Goal: Task Accomplishment & Management: Complete application form

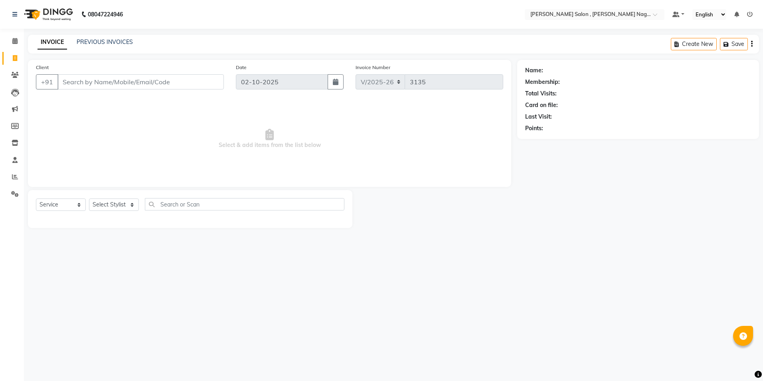
select select "4120"
select select "service"
click at [109, 38] on div "INVOICE PREVIOUS INVOICES Create New Save" at bounding box center [393, 44] width 731 height 19
click at [113, 43] on link "PREVIOUS INVOICES" at bounding box center [105, 41] width 56 height 7
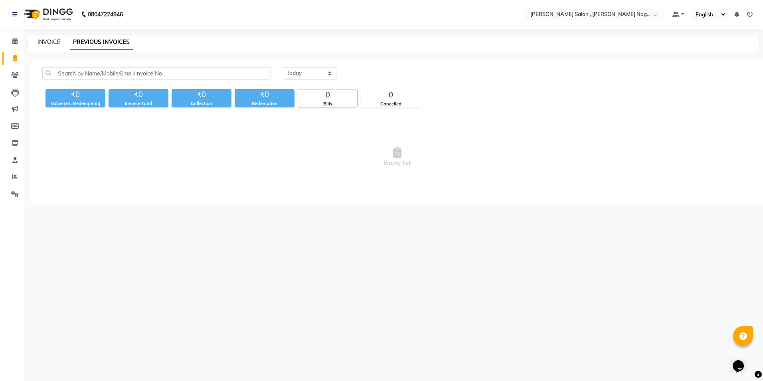
click at [55, 43] on link "INVOICE" at bounding box center [49, 41] width 23 height 7
select select "4120"
select select "service"
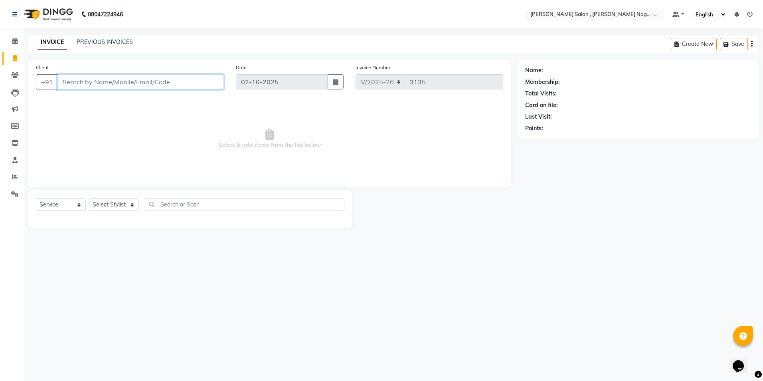
paste input "9336147530"
type input "9336147530"
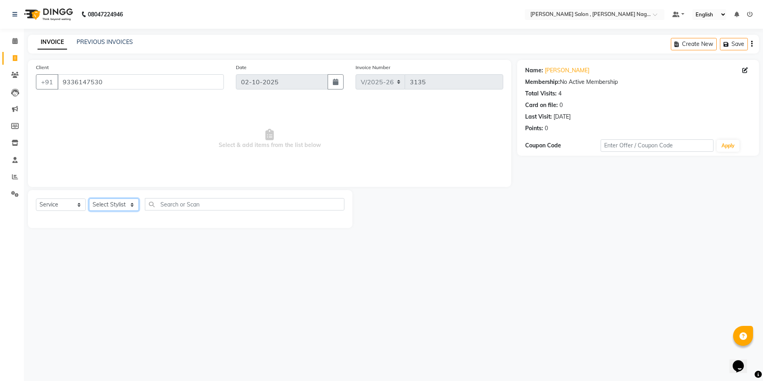
click at [105, 203] on select "Select Stylist [PERSON_NAME] [PERSON_NAME] HARSH isha pal [PERSON_NAME] [PERSON…" at bounding box center [114, 204] width 50 height 12
select select "65130"
click at [89, 198] on select "Select Stylist [PERSON_NAME] [PERSON_NAME] HARSH isha pal [PERSON_NAME] [PERSON…" at bounding box center [114, 204] width 50 height 12
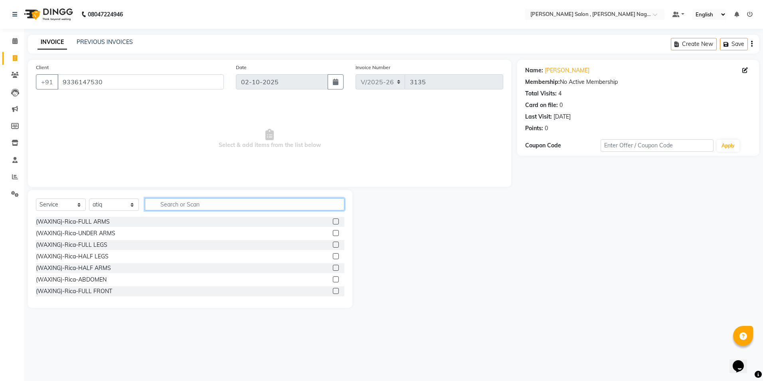
click at [152, 203] on input "text" at bounding box center [244, 204] width 199 height 12
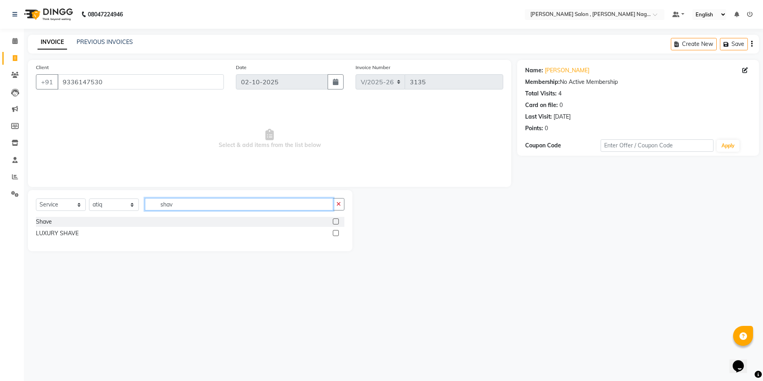
type input "shav"
click at [338, 223] on label at bounding box center [336, 221] width 6 height 6
click at [338, 223] on input "checkbox" at bounding box center [335, 221] width 5 height 5
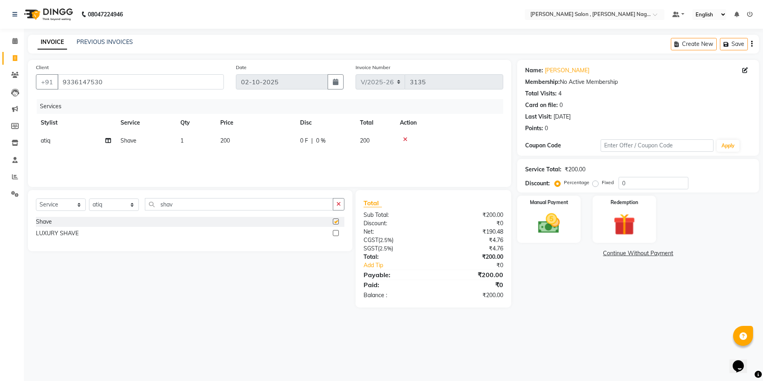
checkbox input "false"
click at [550, 248] on div "Name: [PERSON_NAME] Membership: No Active Membership Total Visits: 4 Card on fi…" at bounding box center [641, 183] width 248 height 247
click at [549, 239] on div "Manual Payment" at bounding box center [549, 219] width 66 height 49
click at [623, 254] on span "CASH" at bounding box center [627, 253] width 17 height 9
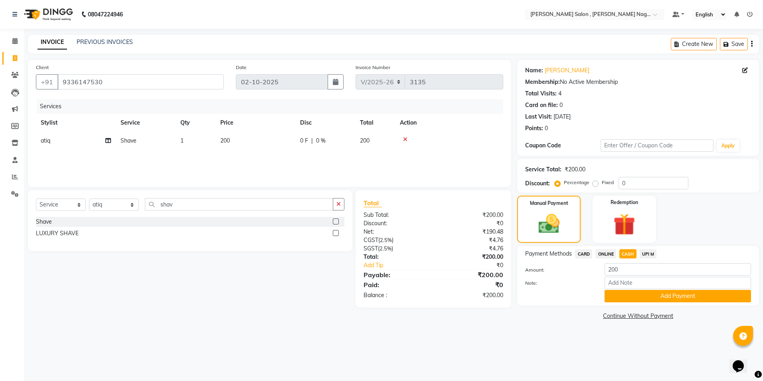
click at [609, 257] on span "ONLINE" at bounding box center [605, 253] width 21 height 9
click at [624, 300] on button "Add Payment" at bounding box center [677, 296] width 146 height 12
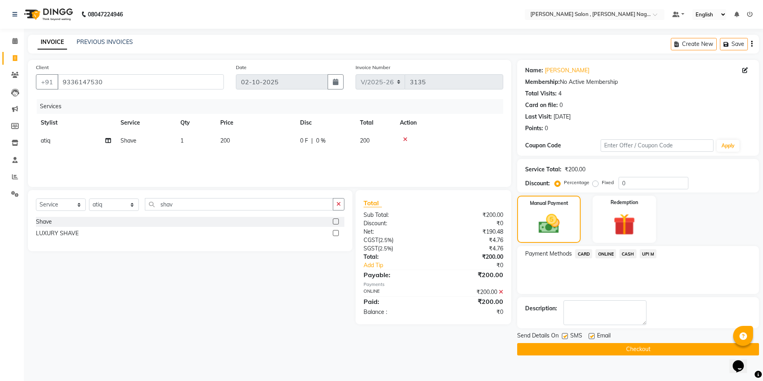
click at [566, 338] on label at bounding box center [565, 336] width 6 height 6
click at [566, 338] on input "checkbox" at bounding box center [564, 336] width 5 height 5
checkbox input "false"
click at [595, 334] on div "Email" at bounding box center [602, 336] width 28 height 10
click at [591, 334] on label at bounding box center [591, 336] width 6 height 6
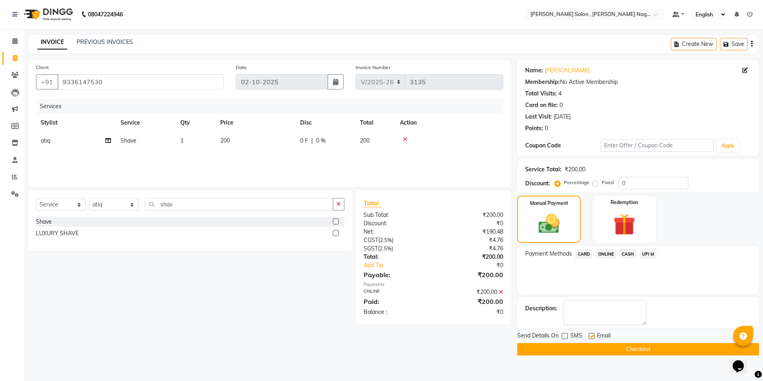
click at [591, 334] on input "checkbox" at bounding box center [590, 336] width 5 height 5
checkbox input "false"
click at [588, 350] on button "Checkout" at bounding box center [638, 349] width 242 height 12
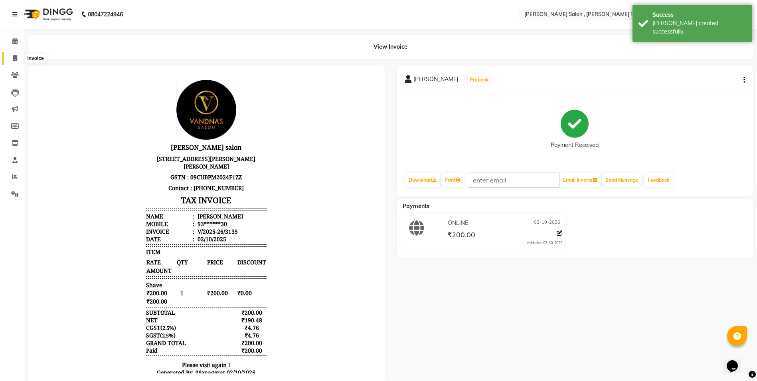
click at [14, 54] on span at bounding box center [15, 58] width 14 height 9
select select "service"
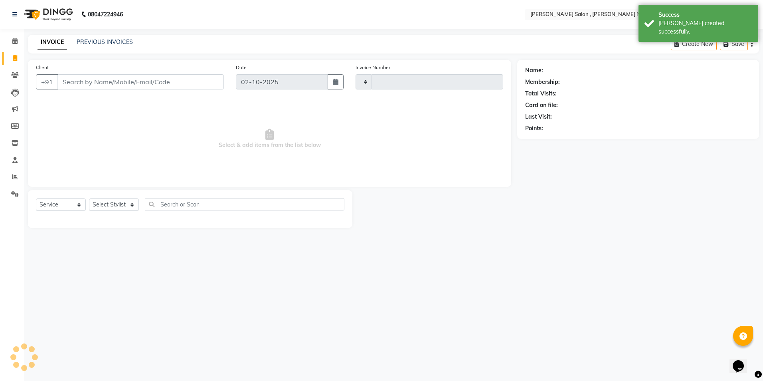
type input "3136"
select select "4120"
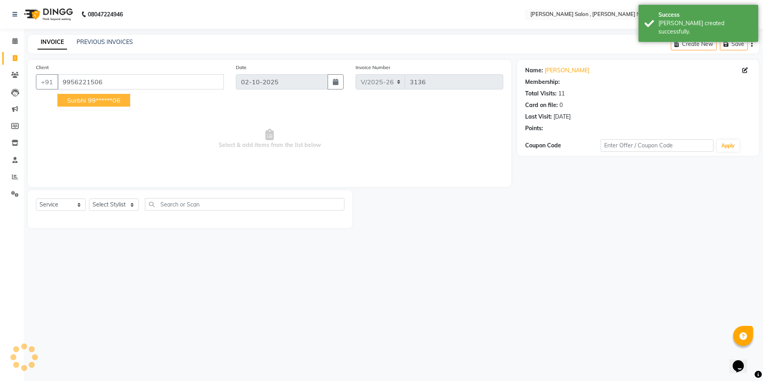
click at [95, 99] on ngb-highlight "99******06" at bounding box center [104, 100] width 33 height 8
type input "99******06"
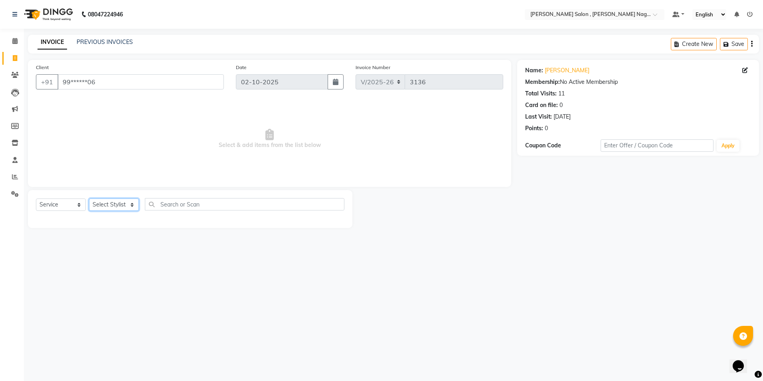
click at [121, 204] on select "Select Stylist [PERSON_NAME] [PERSON_NAME] HARSH isha pal [PERSON_NAME] [PERSON…" at bounding box center [114, 204] width 50 height 12
click at [108, 212] on div "Select Service Product Membership Package Voucher Prepaid Gift Card Select Styl…" at bounding box center [190, 207] width 308 height 19
click at [108, 206] on select "Select Stylist [PERSON_NAME] [PERSON_NAME] HARSH isha pal [PERSON_NAME] [PERSON…" at bounding box center [114, 204] width 50 height 12
select select "21939"
click at [89, 198] on select "Select Stylist [PERSON_NAME] [PERSON_NAME] HARSH isha pal [PERSON_NAME] [PERSON…" at bounding box center [114, 204] width 50 height 12
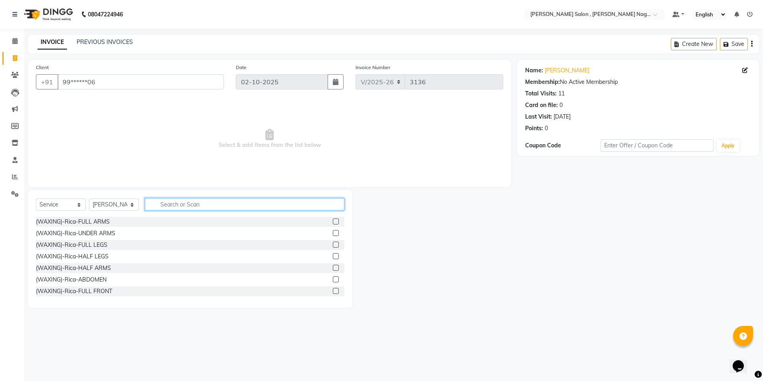
click at [166, 203] on input "text" at bounding box center [244, 204] width 199 height 12
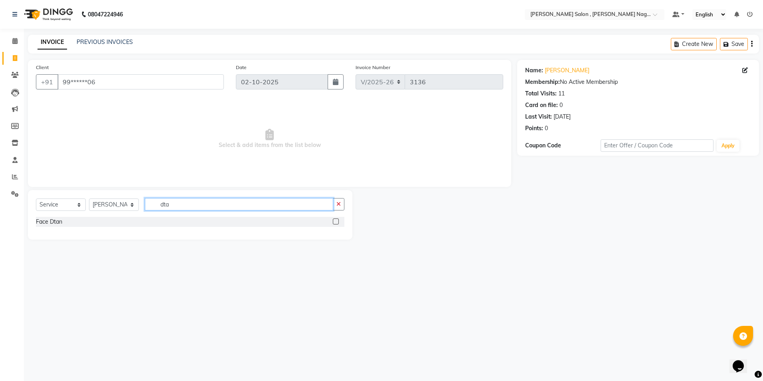
type input "dta"
click at [333, 217] on div at bounding box center [339, 222] width 12 height 10
click at [334, 218] on label at bounding box center [336, 221] width 6 height 6
click at [334, 219] on input "checkbox" at bounding box center [335, 221] width 5 height 5
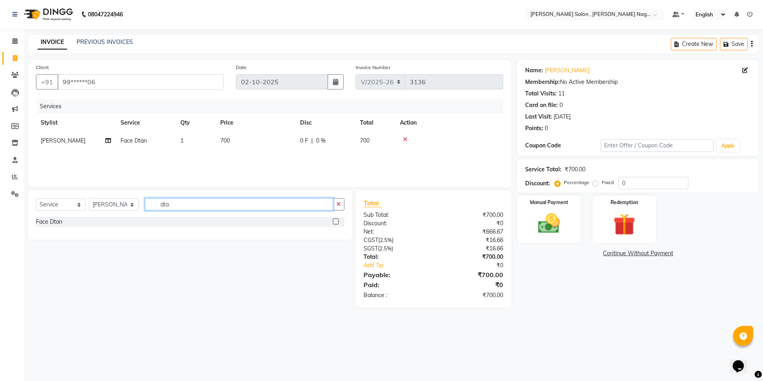
checkbox input "false"
click at [219, 210] on input "dta" at bounding box center [239, 204] width 188 height 12
type input "d"
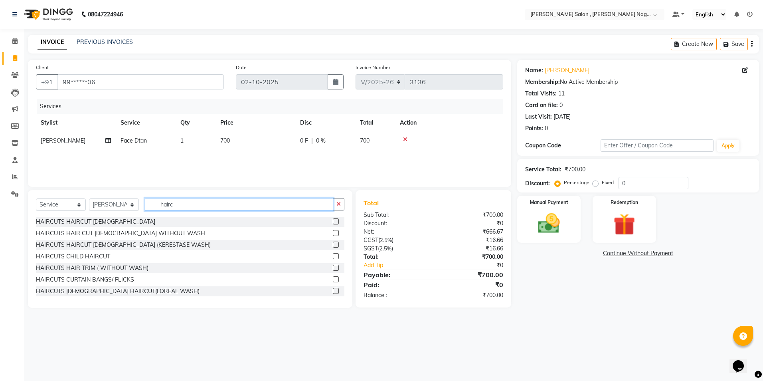
type input "hairc"
click at [333, 232] on label at bounding box center [336, 233] width 6 height 6
click at [333, 232] on input "checkbox" at bounding box center [335, 233] width 5 height 5
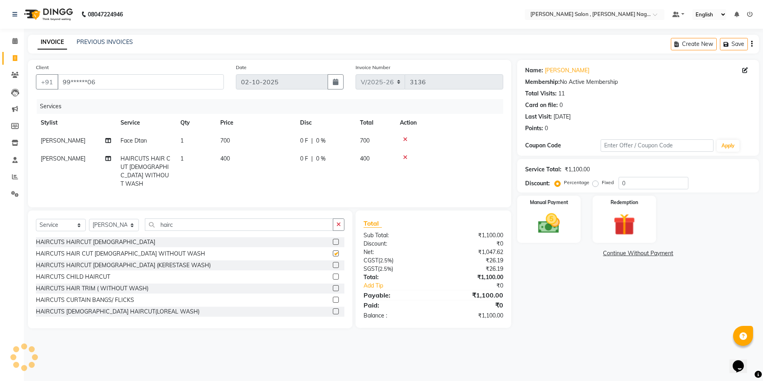
checkbox input "false"
click at [571, 245] on div "Name: [PERSON_NAME] Membership: No Active Membership Total Visits: 11 Card on f…" at bounding box center [641, 194] width 248 height 268
click at [567, 233] on div "Manual Payment" at bounding box center [549, 219] width 66 height 49
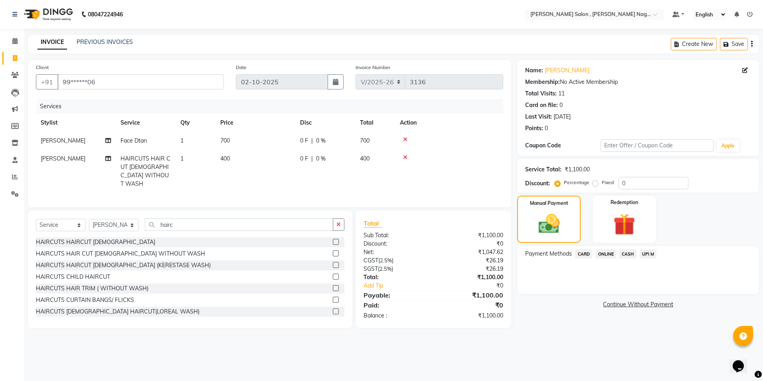
click at [621, 254] on span "CASH" at bounding box center [627, 253] width 17 height 9
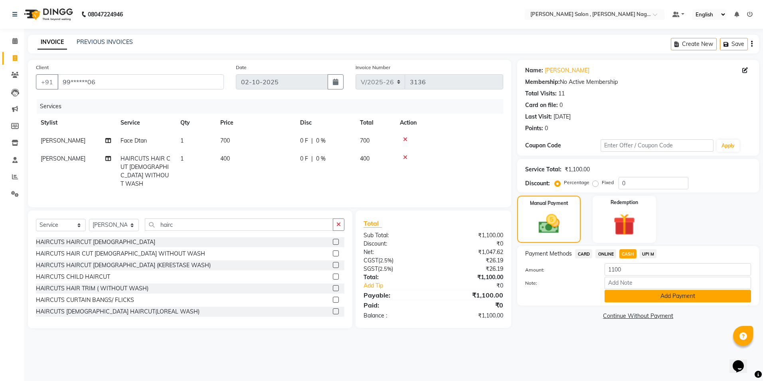
click at [616, 295] on button "Add Payment" at bounding box center [677, 296] width 146 height 12
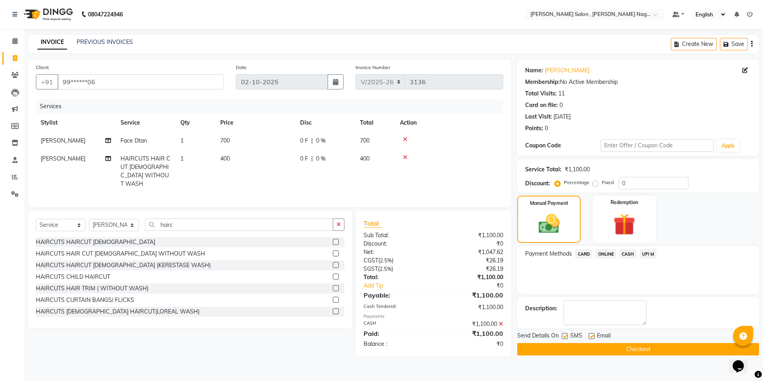
click at [565, 334] on label at bounding box center [565, 336] width 6 height 6
click at [565, 334] on input "checkbox" at bounding box center [564, 336] width 5 height 5
checkbox input "false"
click at [593, 337] on label at bounding box center [591, 336] width 6 height 6
click at [593, 337] on input "checkbox" at bounding box center [590, 336] width 5 height 5
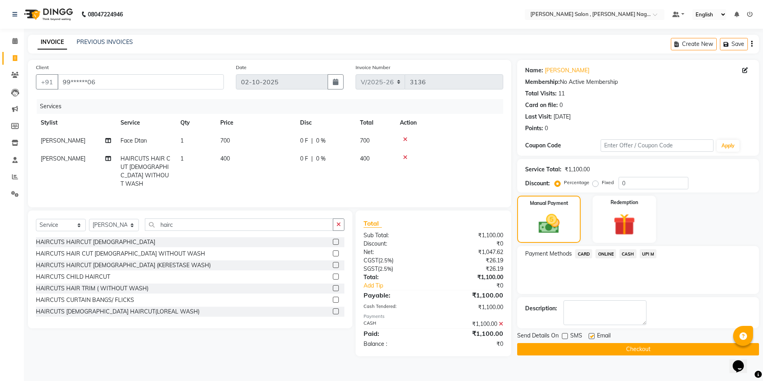
checkbox input "false"
click at [588, 345] on button "Checkout" at bounding box center [638, 349] width 242 height 12
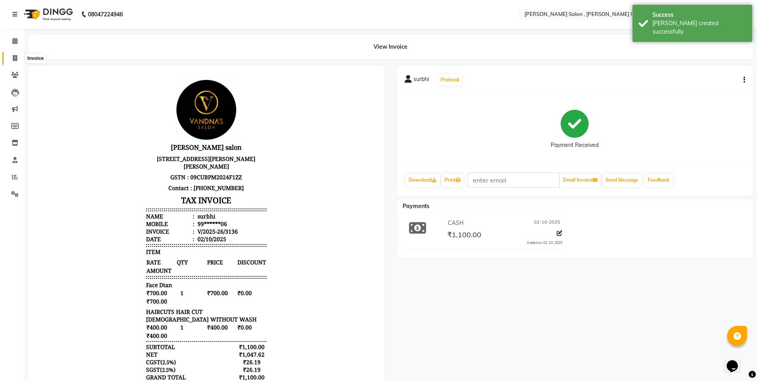
click at [19, 61] on span at bounding box center [15, 58] width 14 height 9
select select "service"
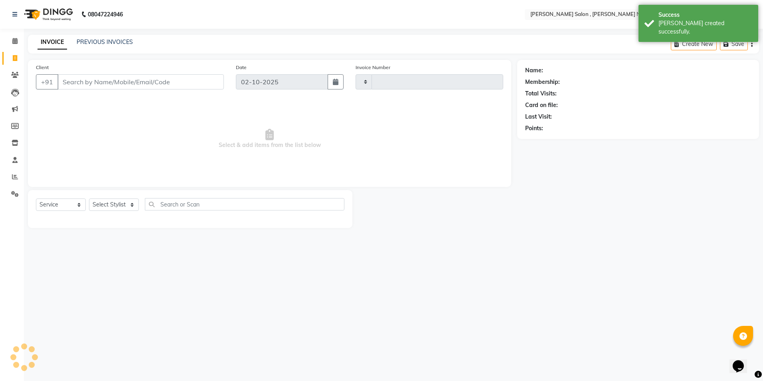
type input "3137"
select select "4120"
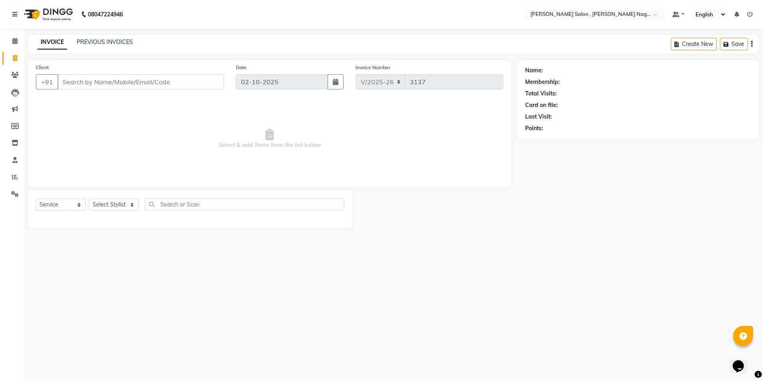
click at [85, 83] on input "Client" at bounding box center [140, 81] width 166 height 15
click at [92, 83] on input "Client" at bounding box center [140, 81] width 166 height 15
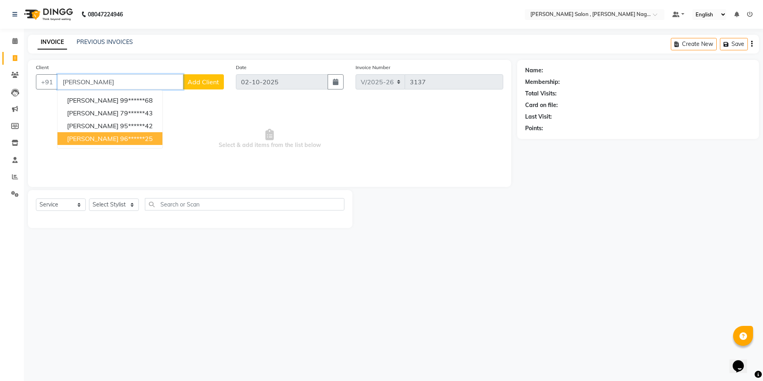
click at [120, 140] on ngb-highlight "96******25" at bounding box center [136, 138] width 33 height 8
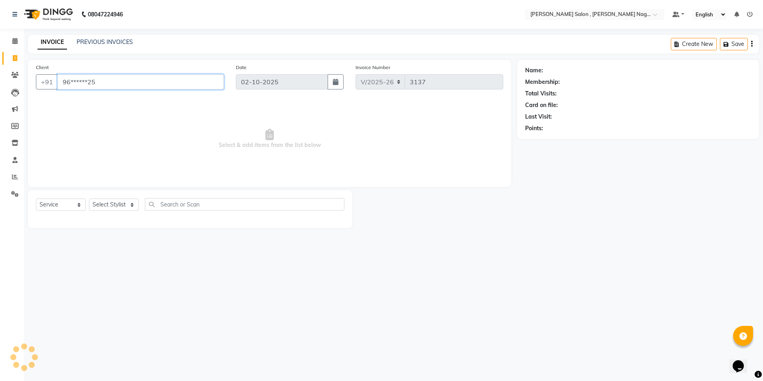
type input "96******25"
click at [99, 208] on select "Select Stylist [PERSON_NAME] [PERSON_NAME] HARSH isha pal [PERSON_NAME] [PERSON…" at bounding box center [114, 204] width 50 height 12
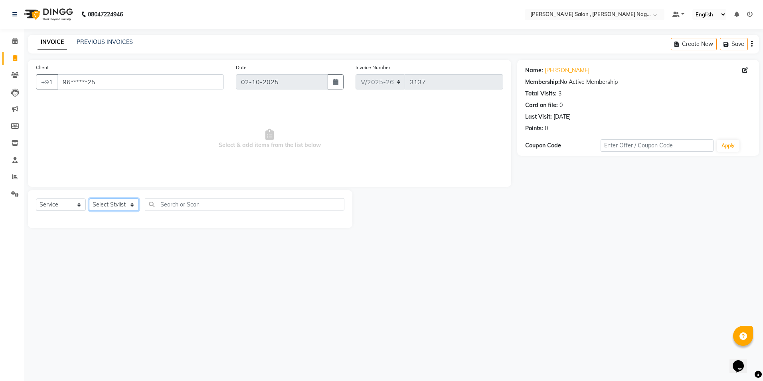
click at [109, 198] on select "Select Stylist [PERSON_NAME] [PERSON_NAME] HARSH isha pal [PERSON_NAME] [PERSON…" at bounding box center [114, 204] width 50 height 12
select select "21935"
click at [89, 198] on select "Select Stylist [PERSON_NAME] [PERSON_NAME] HARSH isha pal [PERSON_NAME] [PERSON…" at bounding box center [114, 204] width 50 height 12
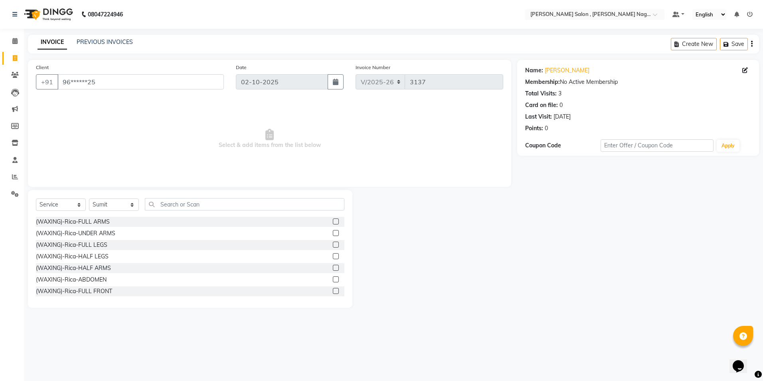
click at [214, 215] on div "Select Service Product Membership Package Voucher Prepaid Gift Card Select Styl…" at bounding box center [190, 207] width 308 height 19
click at [177, 197] on div "Select Service Product Membership Package Voucher Prepaid Gift Card Select Styl…" at bounding box center [190, 249] width 324 height 118
click at [164, 213] on div "Select Service Product Membership Package Voucher Prepaid Gift Card Select Styl…" at bounding box center [190, 207] width 308 height 19
click at [166, 195] on div "Select Service Product Membership Package Voucher Prepaid Gift Card Select Styl…" at bounding box center [190, 249] width 324 height 118
click at [162, 204] on input "text" at bounding box center [244, 204] width 199 height 12
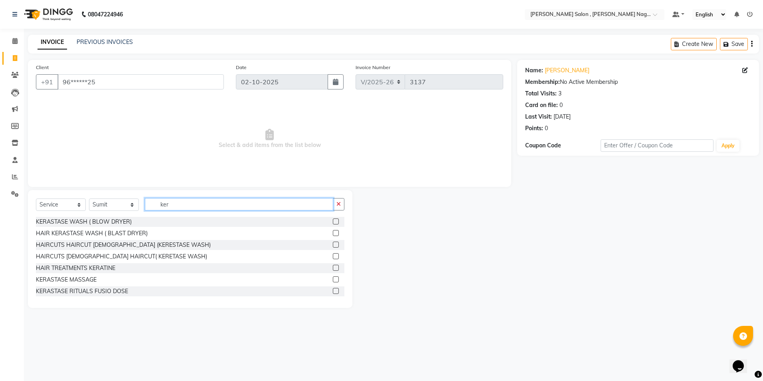
type input "ker"
click at [333, 219] on label at bounding box center [336, 221] width 6 height 6
click at [333, 219] on input "checkbox" at bounding box center [335, 221] width 5 height 5
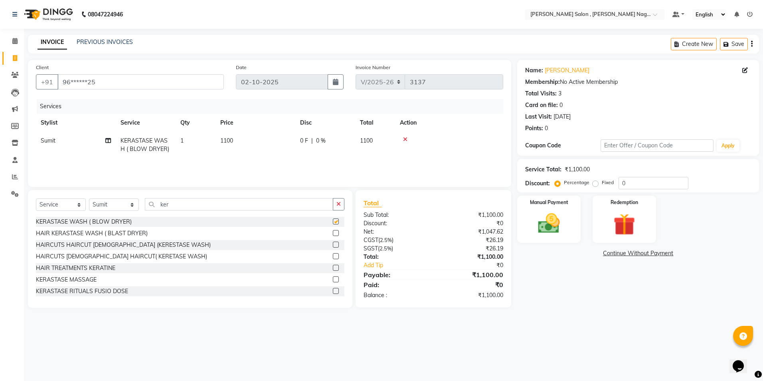
checkbox input "false"
click at [122, 208] on select "Select Stylist [PERSON_NAME] [PERSON_NAME] HARSH isha pal [PERSON_NAME] [PERSON…" at bounding box center [114, 204] width 50 height 12
select select "21943"
click at [89, 198] on select "Select Stylist [PERSON_NAME] [PERSON_NAME] HARSH isha pal [PERSON_NAME] [PERSON…" at bounding box center [114, 204] width 50 height 12
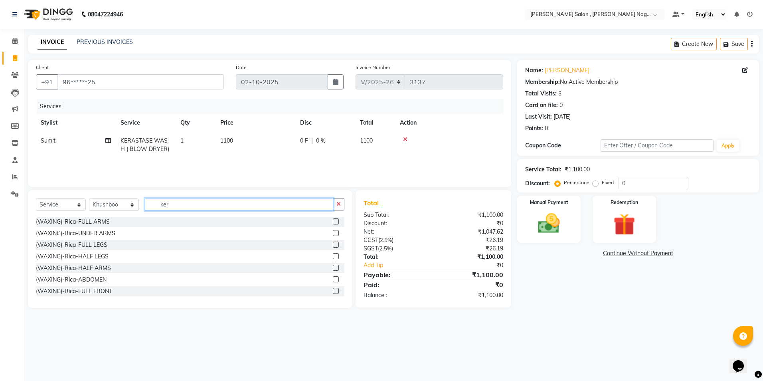
click at [194, 205] on input "ker" at bounding box center [239, 204] width 188 height 12
type input "k"
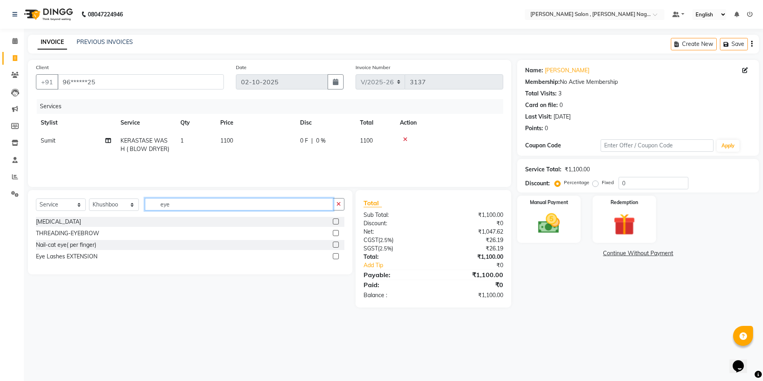
type input "eye"
click at [336, 233] on label at bounding box center [336, 233] width 6 height 6
click at [336, 233] on input "checkbox" at bounding box center [335, 233] width 5 height 5
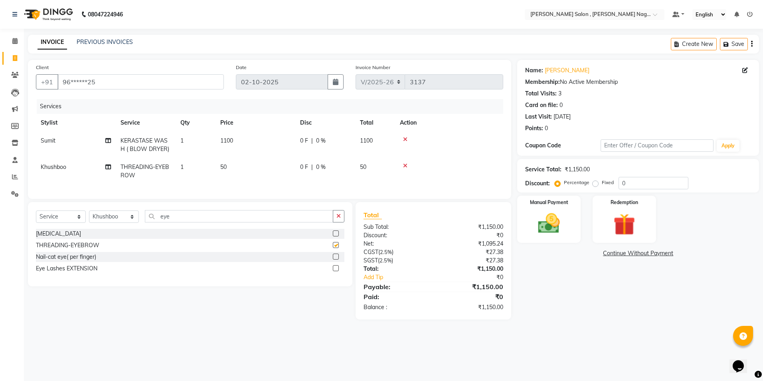
checkbox input "false"
click at [233, 222] on input "eye" at bounding box center [239, 216] width 188 height 12
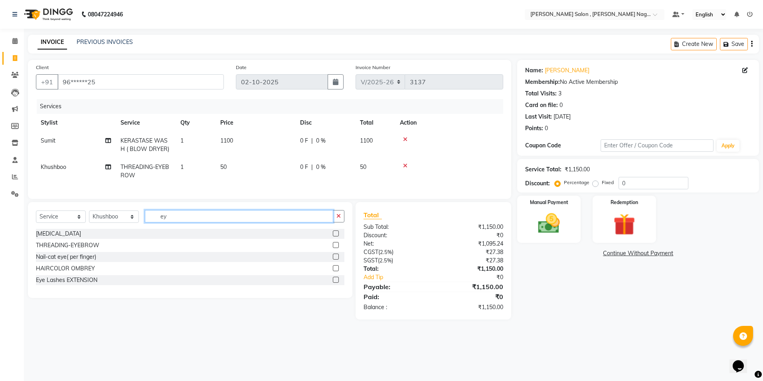
type input "e"
type input "upp"
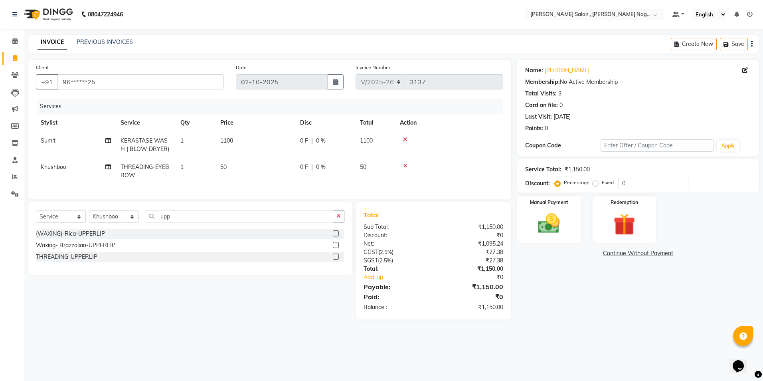
click at [337, 259] on label at bounding box center [336, 256] width 6 height 6
click at [337, 259] on input "checkbox" at bounding box center [335, 256] width 5 height 5
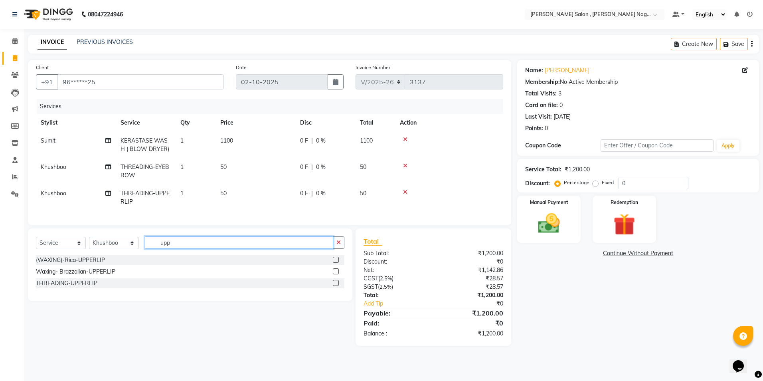
checkbox input "false"
click at [251, 249] on input "upp" at bounding box center [239, 242] width 188 height 12
type input "u"
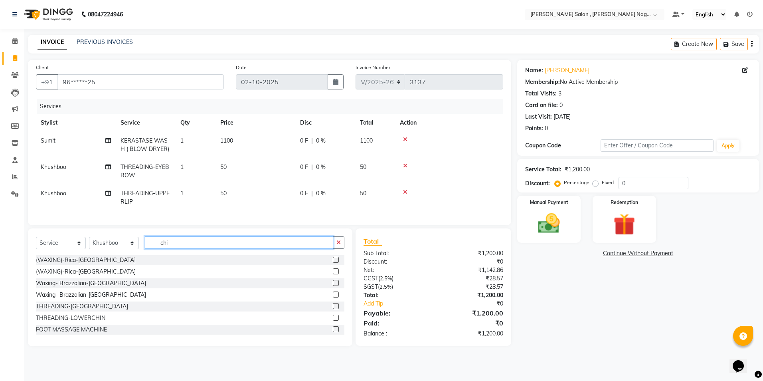
type input "chi"
click at [333, 309] on label at bounding box center [336, 306] width 6 height 6
click at [333, 309] on input "checkbox" at bounding box center [335, 306] width 5 height 5
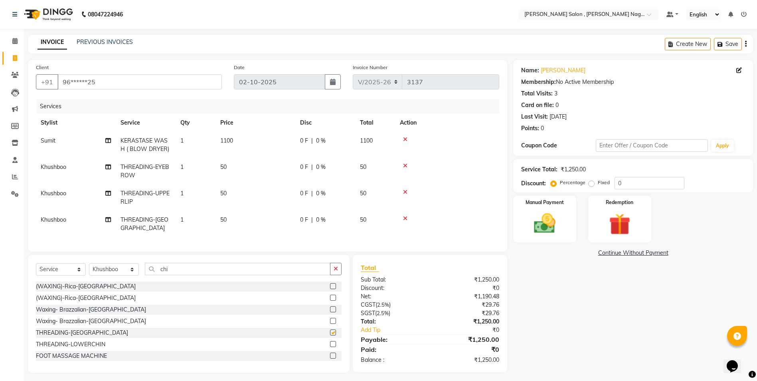
checkbox input "false"
click at [242, 274] on div "Select Service Product Membership Package Voucher Prepaid Gift Card Select Styl…" at bounding box center [189, 272] width 306 height 19
click at [238, 266] on input "chi" at bounding box center [238, 269] width 186 height 12
type input "c"
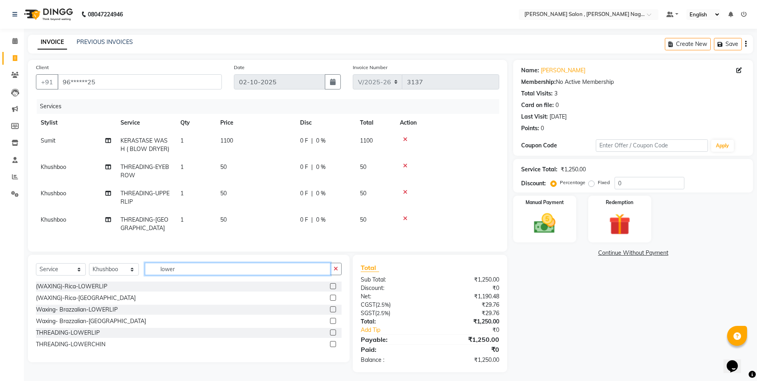
type input "lower"
click at [335, 329] on label at bounding box center [333, 332] width 6 height 6
click at [335, 330] on input "checkbox" at bounding box center [332, 332] width 5 height 5
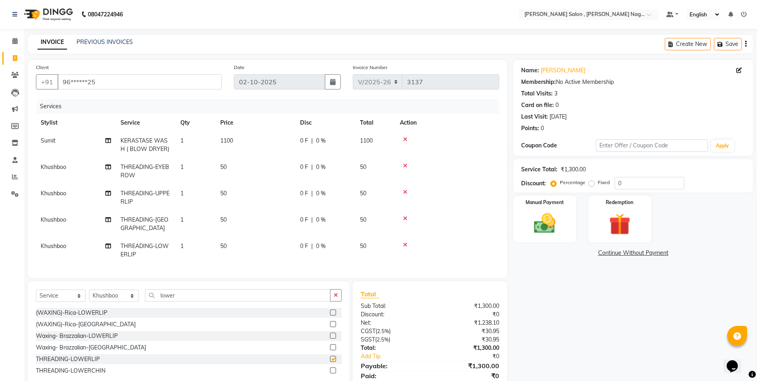
checkbox input "false"
click at [235, 284] on div "Select Service Product Membership Package Voucher Prepaid Gift Card Select Styl…" at bounding box center [189, 334] width 322 height 107
click at [235, 289] on input "lower" at bounding box center [238, 295] width 186 height 12
type input "l"
type input "chin"
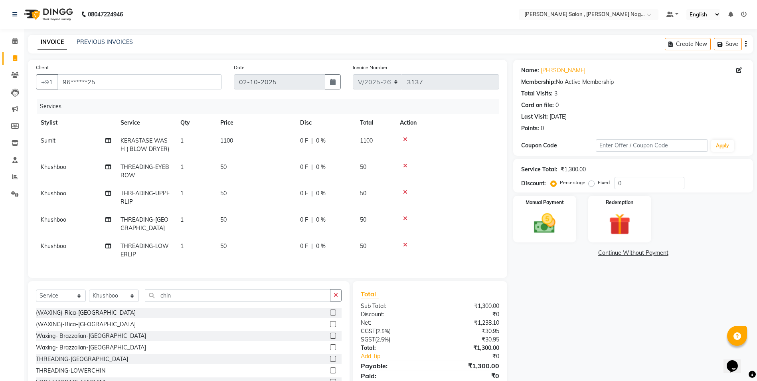
click at [330, 367] on label at bounding box center [333, 370] width 6 height 6
click at [330, 368] on input "checkbox" at bounding box center [332, 370] width 5 height 5
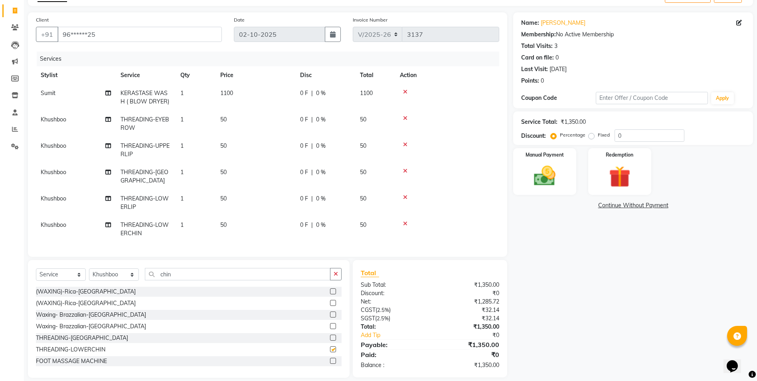
checkbox input "false"
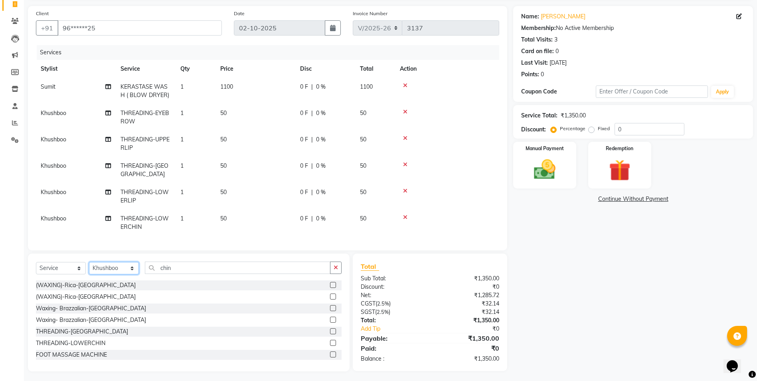
click at [132, 262] on select "Select Stylist [PERSON_NAME] [PERSON_NAME] HARSH isha pal [PERSON_NAME] [PERSON…" at bounding box center [114, 268] width 50 height 12
select select "21946"
click at [89, 262] on select "Select Stylist [PERSON_NAME] [PERSON_NAME] HARSH isha pal [PERSON_NAME] [PERSON…" at bounding box center [114, 268] width 50 height 12
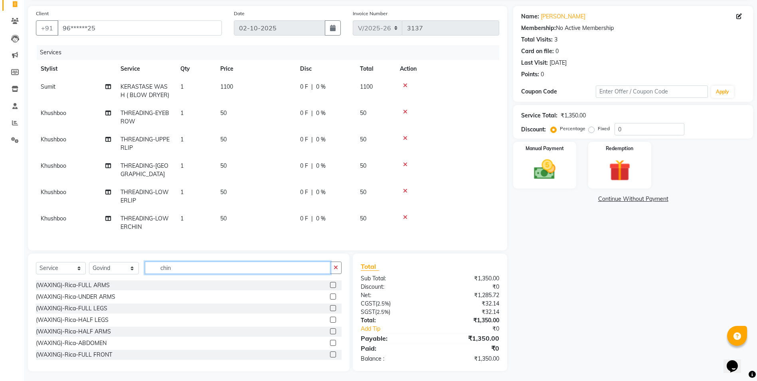
click at [186, 262] on input "chin" at bounding box center [238, 267] width 186 height 12
type input "c"
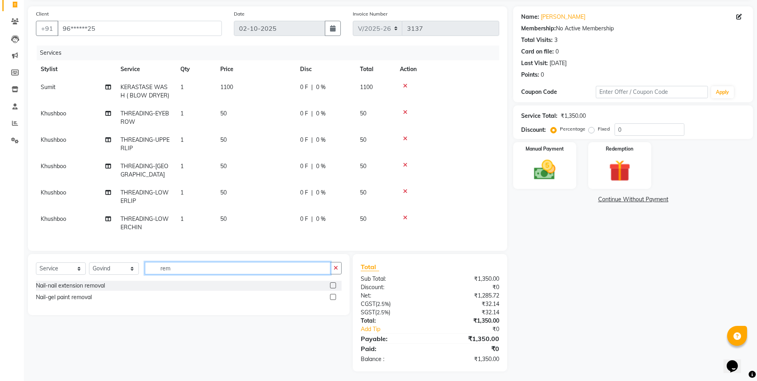
type input "rem"
click at [332, 286] on div at bounding box center [332, 286] width 5 height 8
click at [331, 285] on label at bounding box center [333, 285] width 6 height 6
click at [331, 285] on input "checkbox" at bounding box center [332, 285] width 5 height 5
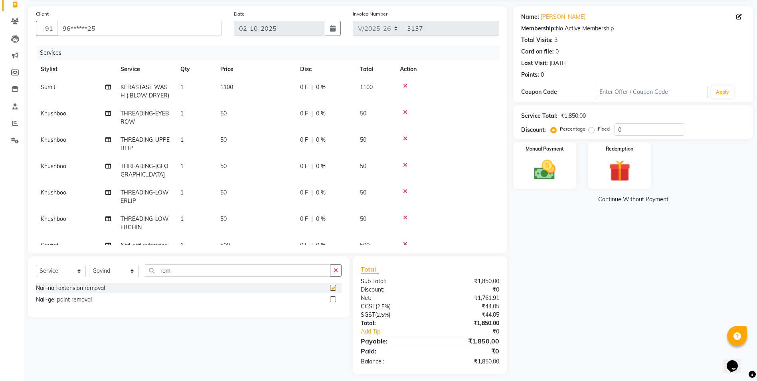
checkbox input "false"
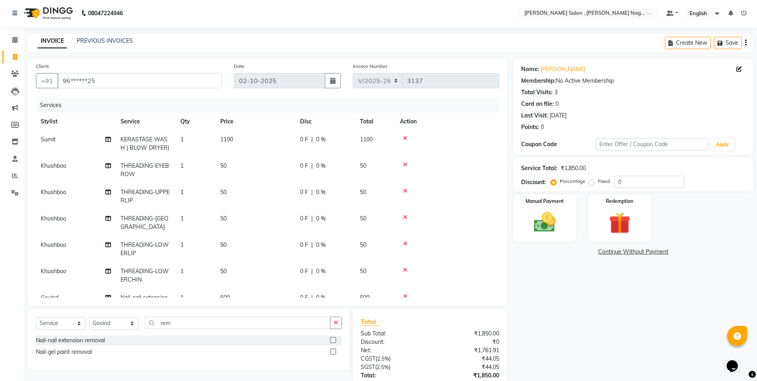
scroll to position [0, 0]
click at [405, 242] on icon at bounding box center [405, 245] width 4 height 6
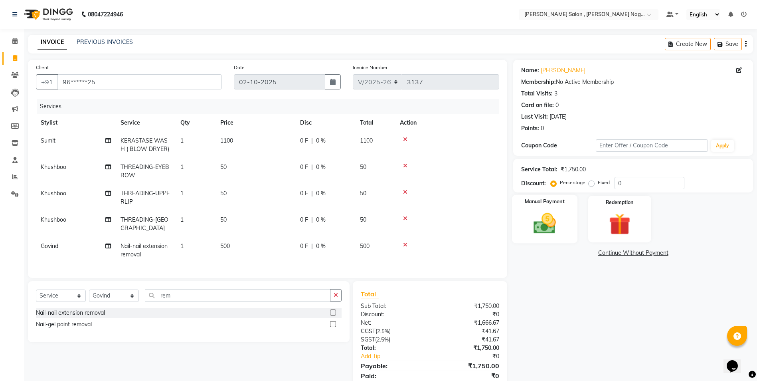
click at [538, 211] on img at bounding box center [544, 223] width 37 height 26
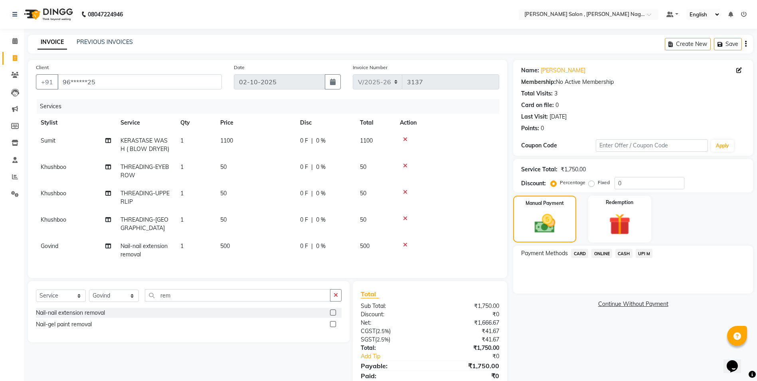
click at [628, 251] on span "CASH" at bounding box center [623, 253] width 17 height 9
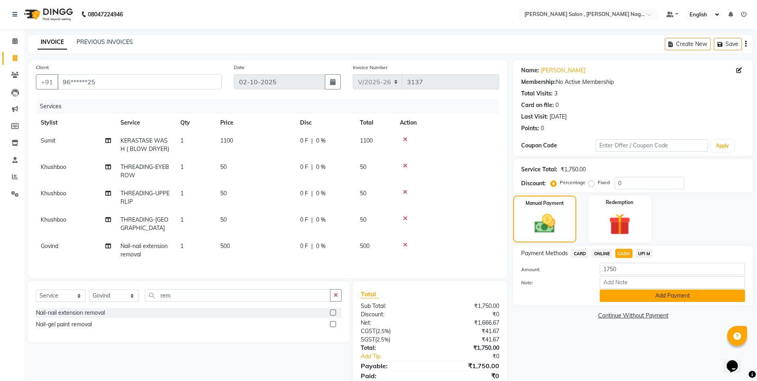
click at [621, 294] on button "Add Payment" at bounding box center [672, 295] width 145 height 12
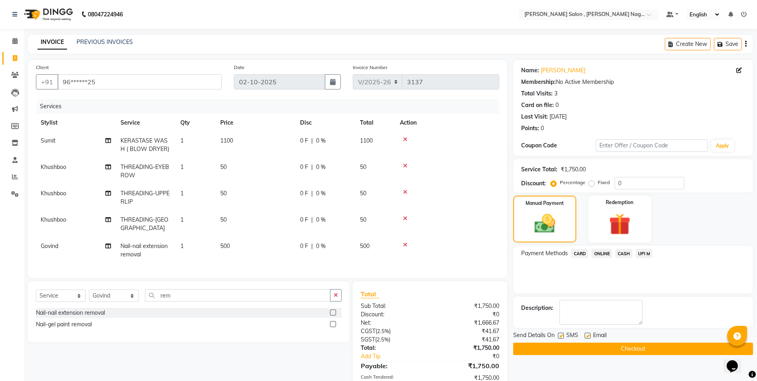
click at [561, 336] on label at bounding box center [561, 335] width 6 height 6
click at [561, 336] on input "checkbox" at bounding box center [560, 335] width 5 height 5
checkbox input "false"
click at [585, 333] on label at bounding box center [587, 335] width 6 height 6
click at [585, 333] on input "checkbox" at bounding box center [586, 335] width 5 height 5
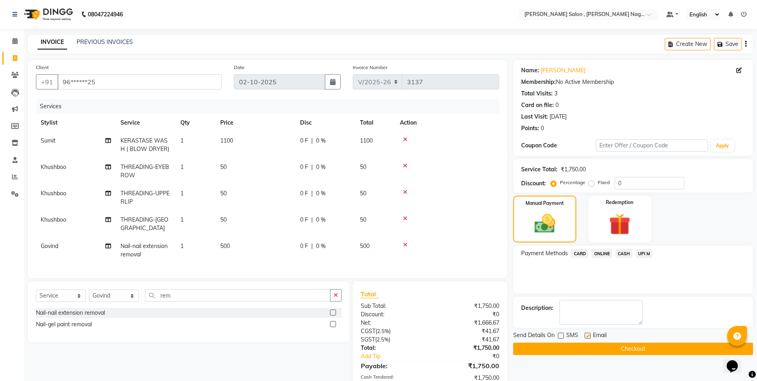
checkbox input "false"
click at [586, 347] on button "Checkout" at bounding box center [633, 348] width 240 height 12
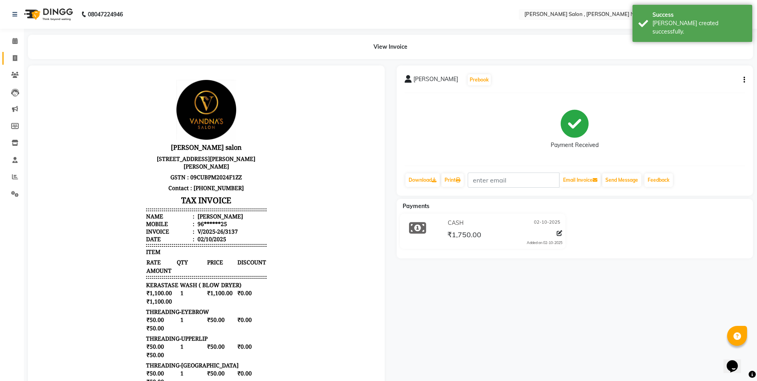
click at [15, 50] on li "Invoice" at bounding box center [12, 58] width 24 height 17
click at [16, 57] on icon at bounding box center [15, 58] width 4 height 6
select select "service"
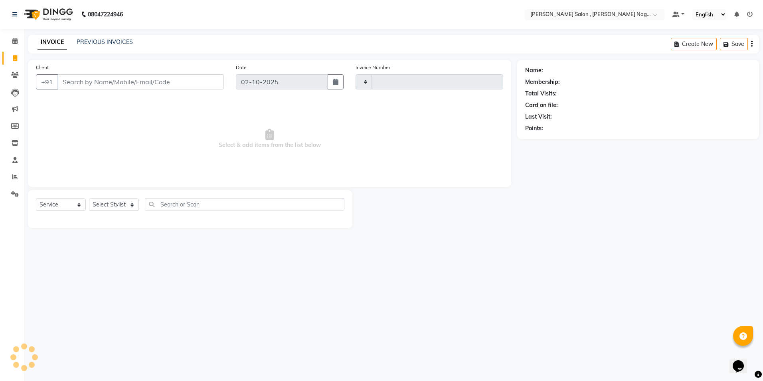
type input "3138"
select select "4120"
type input "7985481271"
click at [215, 87] on button "Add Client" at bounding box center [203, 81] width 41 height 15
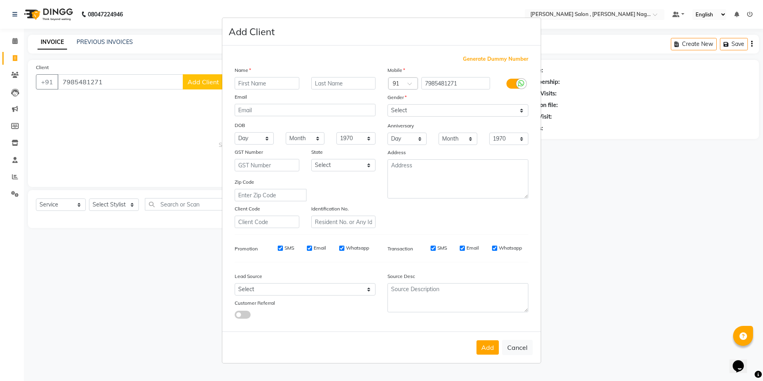
click at [260, 89] on input "text" at bounding box center [267, 83] width 65 height 12
click at [241, 81] on input "text" at bounding box center [267, 83] width 65 height 12
type input "[PERSON_NAME]"
drag, startPoint x: 423, startPoint y: 110, endPoint x: 422, endPoint y: 114, distance: 4.9
click at [422, 114] on select "Select [DEMOGRAPHIC_DATA] [DEMOGRAPHIC_DATA] Other Prefer Not To Say" at bounding box center [457, 110] width 141 height 12
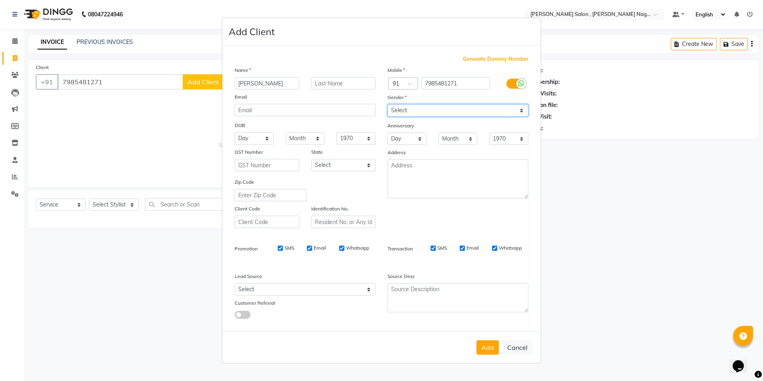
select select "[DEMOGRAPHIC_DATA]"
click at [387, 104] on select "Select [DEMOGRAPHIC_DATA] [DEMOGRAPHIC_DATA] Other Prefer Not To Say" at bounding box center [457, 110] width 141 height 12
click at [485, 347] on button "Add" at bounding box center [487, 347] width 22 height 14
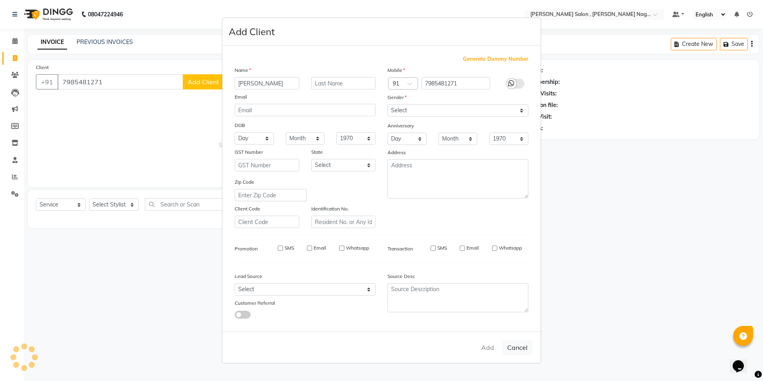
type input "79******71"
select select
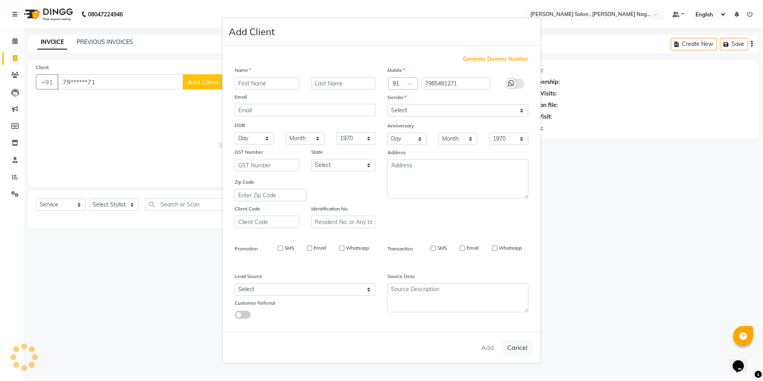
select select
checkbox input "false"
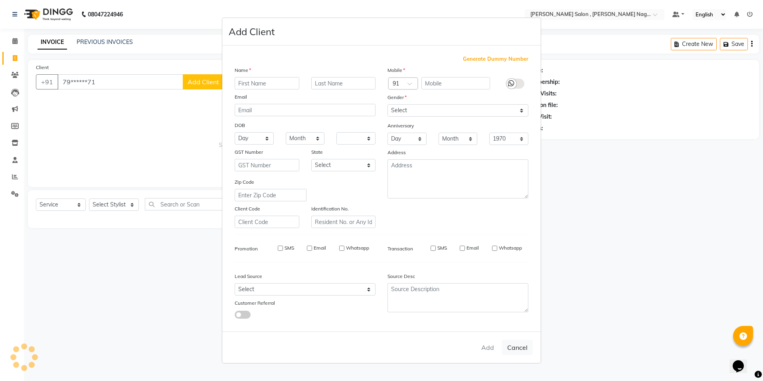
checkbox input "false"
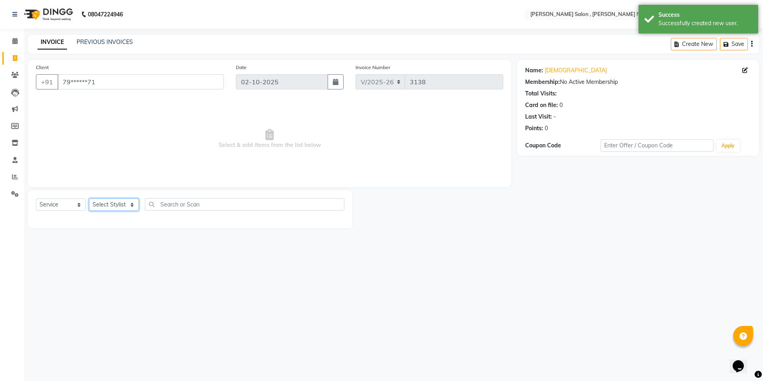
click at [111, 203] on select "Select Stylist [PERSON_NAME] [PERSON_NAME] HARSH isha pal [PERSON_NAME] [PERSON…" at bounding box center [114, 204] width 50 height 12
select select "65130"
click at [89, 198] on select "Select Stylist [PERSON_NAME] [PERSON_NAME] HARSH isha pal [PERSON_NAME] [PERSON…" at bounding box center [114, 204] width 50 height 12
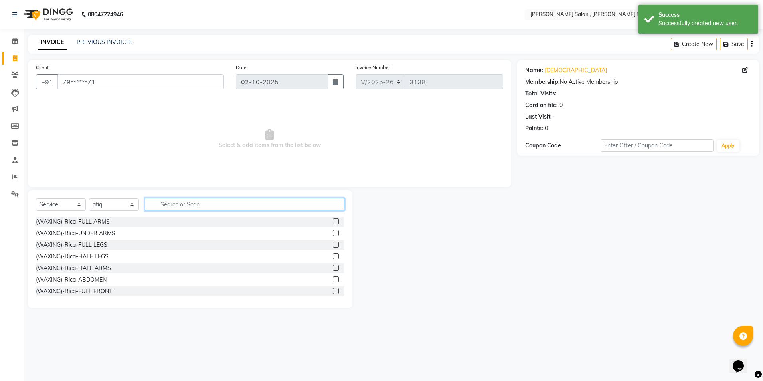
click at [172, 201] on input "text" at bounding box center [244, 204] width 199 height 12
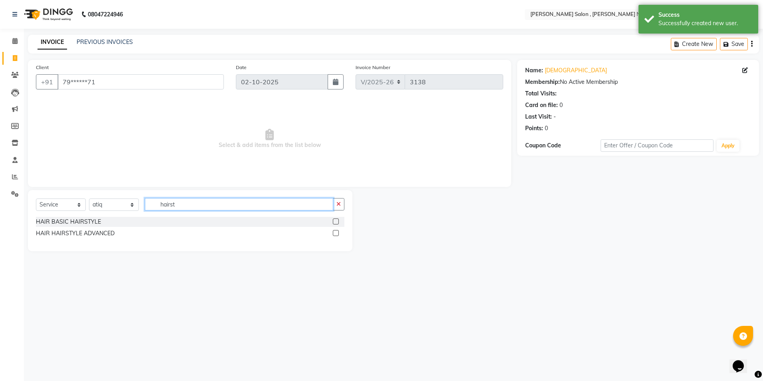
type input "hairst"
click at [334, 223] on label at bounding box center [336, 221] width 6 height 6
click at [334, 223] on input "checkbox" at bounding box center [335, 221] width 5 height 5
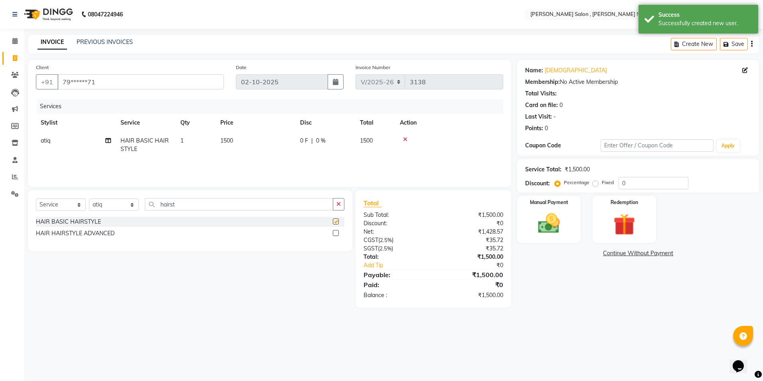
checkbox input "false"
drag, startPoint x: 522, startPoint y: 206, endPoint x: 523, endPoint y: 212, distance: 5.6
click at [523, 207] on div "Manual Payment" at bounding box center [549, 219] width 66 height 49
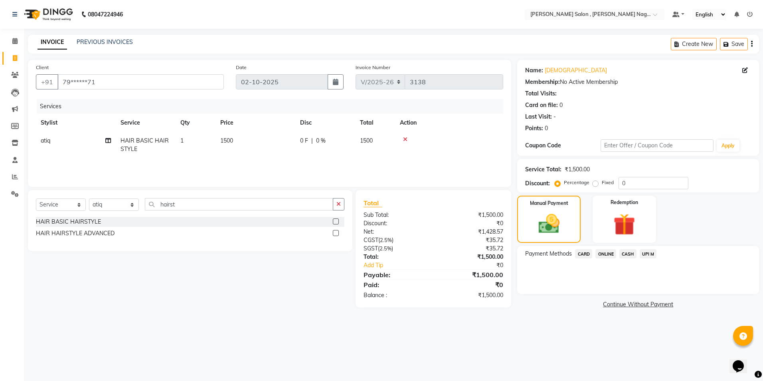
click at [619, 248] on div "Payment Methods CARD ONLINE CASH UPI M" at bounding box center [638, 270] width 242 height 48
click at [622, 253] on span "CASH" at bounding box center [627, 253] width 17 height 9
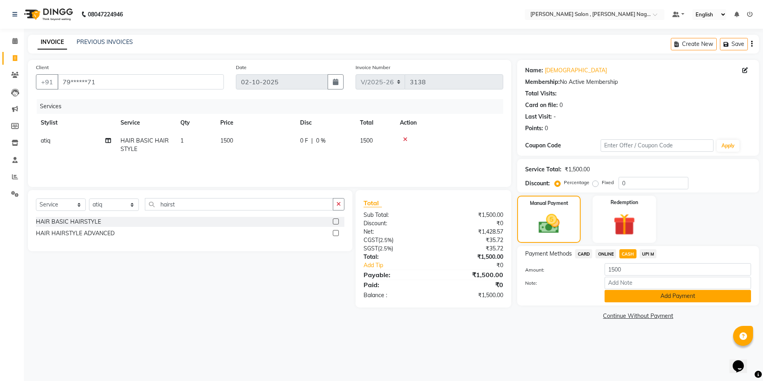
click at [624, 298] on button "Add Payment" at bounding box center [677, 296] width 146 height 12
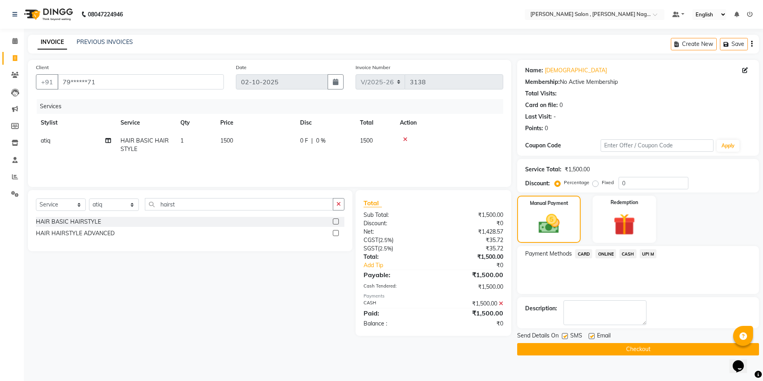
click at [563, 337] on label at bounding box center [565, 336] width 6 height 6
click at [563, 337] on input "checkbox" at bounding box center [564, 336] width 5 height 5
checkbox input "false"
click at [588, 334] on label at bounding box center [591, 336] width 6 height 6
click at [588, 334] on input "checkbox" at bounding box center [590, 336] width 5 height 5
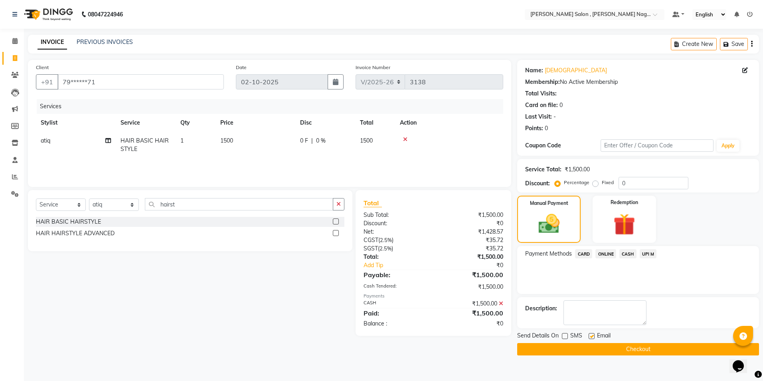
checkbox input "false"
click at [588, 345] on button "Checkout" at bounding box center [638, 349] width 242 height 12
